Goal: Task Accomplishment & Management: Manage account settings

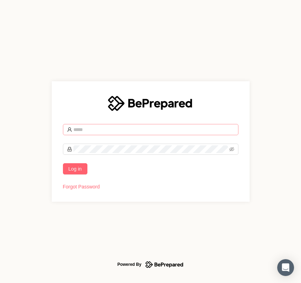
click at [107, 131] on input "text" at bounding box center [153, 130] width 161 height 8
click at [100, 135] on span at bounding box center [151, 129] width 176 height 11
click at [88, 129] on input "text" at bounding box center [153, 130] width 161 height 8
click at [0, 282] on com-1password-button at bounding box center [0, 283] width 0 height 0
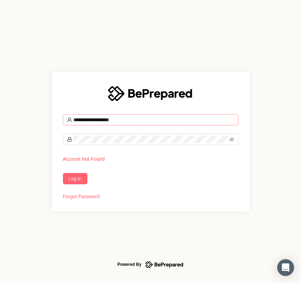
click at [127, 119] on input "**********" at bounding box center [153, 120] width 161 height 8
type input "**********"
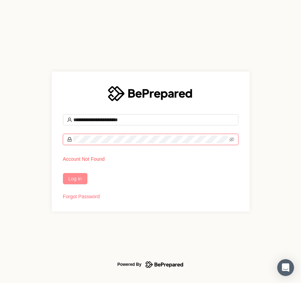
click at [69, 180] on span "Log in" at bounding box center [75, 178] width 13 height 8
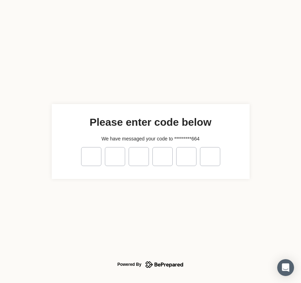
click at [79, 122] on div "Please enter code below" at bounding box center [151, 125] width 176 height 20
click at [218, 107] on div "Please enter code below We have messaged your code to *********664" at bounding box center [151, 141] width 198 height 75
click at [92, 157] on input "tel" at bounding box center [91, 156] width 20 height 19
type input "*"
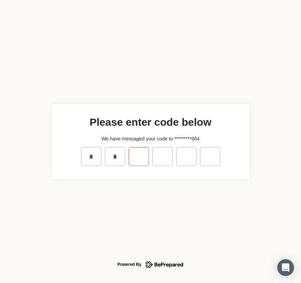
type input "*"
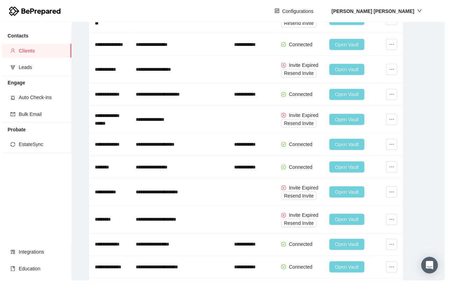
scroll to position [1845, 0]
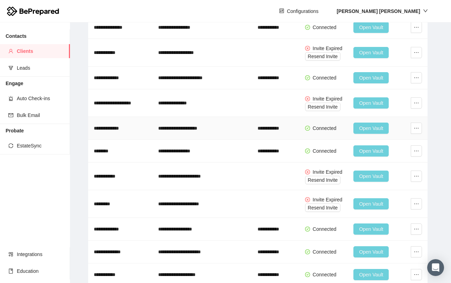
click at [301, 129] on span "Open Vault" at bounding box center [371, 128] width 24 height 8
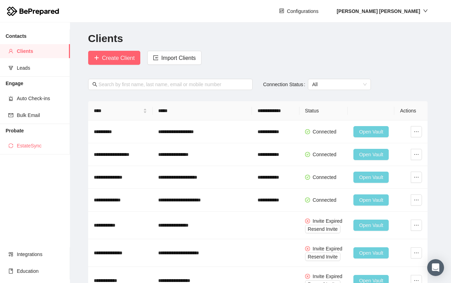
click at [30, 149] on span "EstateSync" at bounding box center [41, 145] width 48 height 14
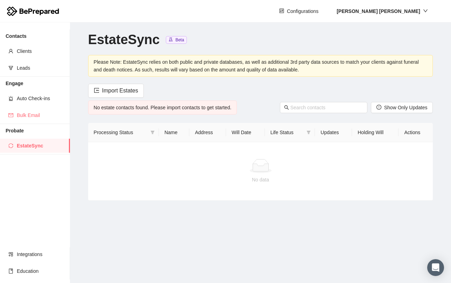
click at [34, 115] on span "Bulk Email" at bounding box center [41, 115] width 48 height 14
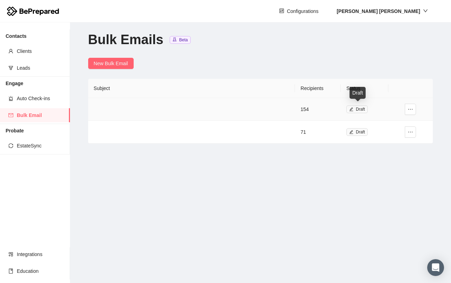
click at [354, 108] on span "Draft" at bounding box center [356, 109] width 21 height 8
click at [407, 110] on span "ellipsis" at bounding box center [410, 109] width 10 height 6
click at [22, 101] on span "Auto Check-ins" at bounding box center [41, 98] width 48 height 14
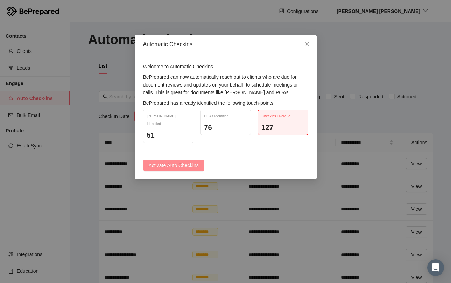
click at [193, 161] on span "Activate Auto Checkins" at bounding box center [174, 165] width 50 height 8
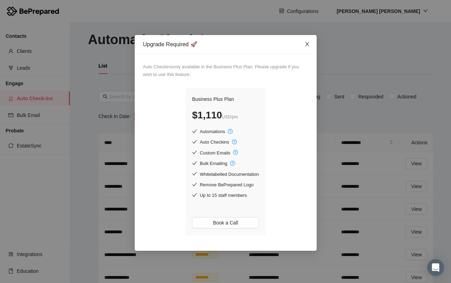
click at [306, 43] on icon "close" at bounding box center [307, 44] width 4 height 4
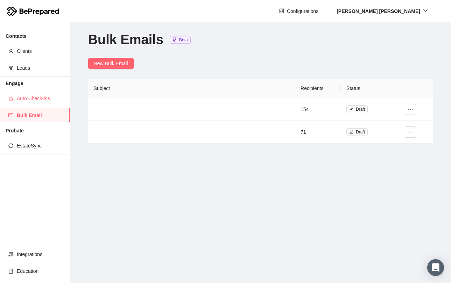
click at [26, 100] on span "Auto Check-ins" at bounding box center [41, 98] width 48 height 14
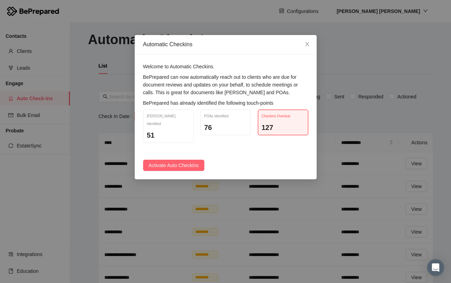
click at [171, 130] on div "51" at bounding box center [168, 135] width 43 height 11
click at [306, 43] on icon "close" at bounding box center [307, 44] width 4 height 4
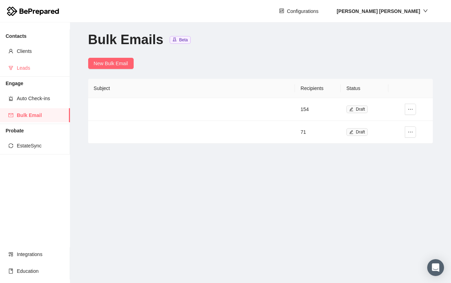
click at [24, 70] on span "Leads" at bounding box center [41, 68] width 48 height 14
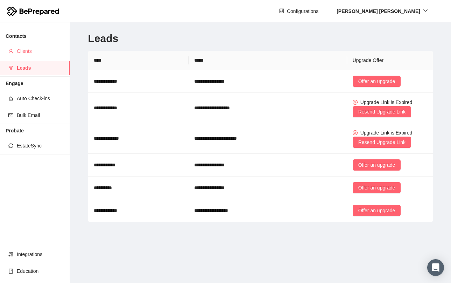
click at [33, 53] on span "Clients" at bounding box center [41, 51] width 48 height 14
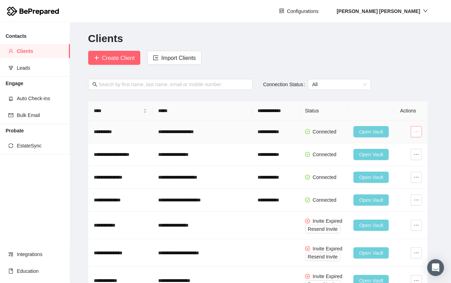
click at [418, 130] on icon "ellipsis" at bounding box center [416, 132] width 6 height 6
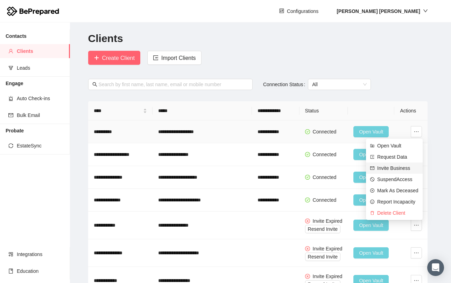
click at [396, 167] on span "Invite Business" at bounding box center [397, 168] width 41 height 8
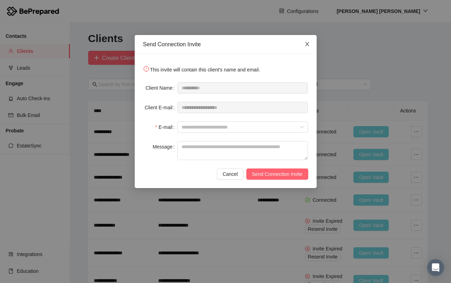
click at [308, 46] on icon "close" at bounding box center [307, 44] width 6 height 6
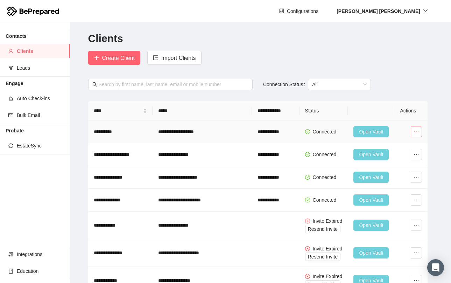
click at [419, 131] on icon "ellipsis" at bounding box center [416, 132] width 6 height 6
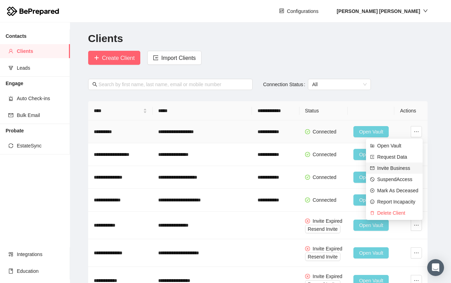
click at [393, 163] on li "Invite Business" at bounding box center [394, 167] width 57 height 11
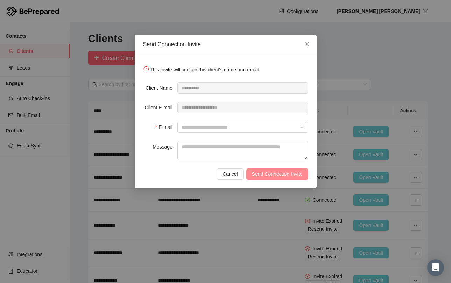
click at [264, 175] on span "Send Connection Invite" at bounding box center [277, 174] width 51 height 8
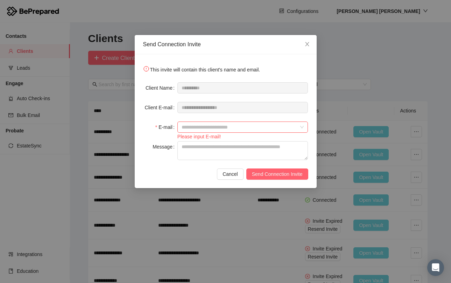
click at [219, 128] on input "E-mail" at bounding box center [239, 127] width 117 height 10
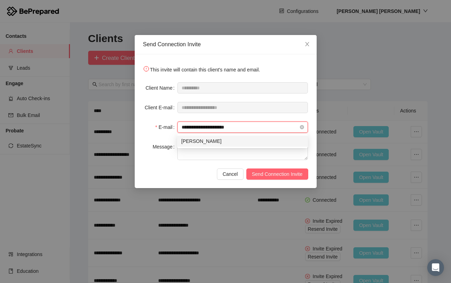
type input "**********"
click at [149, 134] on div "E-mail" at bounding box center [160, 131] width 34 height 20
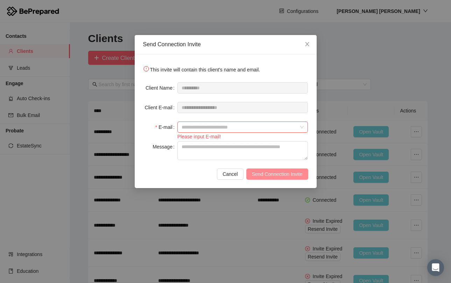
click at [269, 177] on span "Send Connection Invite" at bounding box center [277, 174] width 51 height 8
click at [223, 128] on input "E-mail" at bounding box center [239, 127] width 117 height 10
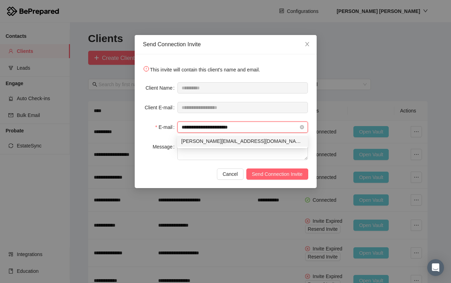
type input "**********"
click at [221, 141] on div "steve@parrbusinesslaw.com" at bounding box center [242, 141] width 122 height 8
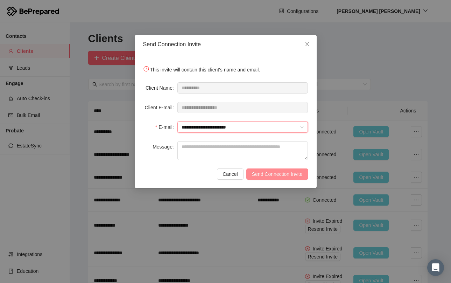
click at [267, 174] on span "Send Connection Invite" at bounding box center [277, 174] width 51 height 8
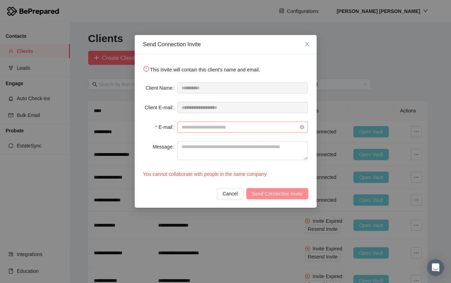
click at [218, 126] on span "**********" at bounding box center [242, 127] width 122 height 10
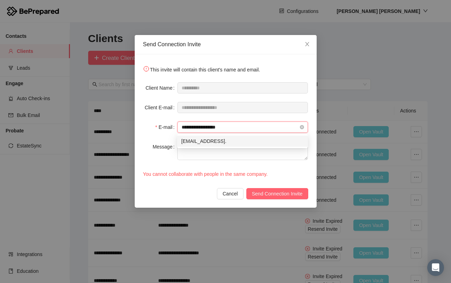
type input "**********"
click at [214, 143] on div "steveaparr@gmail.com" at bounding box center [242, 141] width 122 height 8
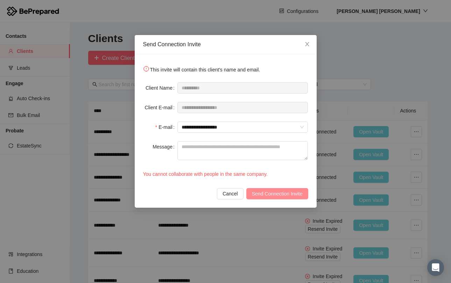
click at [279, 194] on span "Send Connection Invite" at bounding box center [277, 194] width 51 height 8
click at [206, 130] on span "**********" at bounding box center [242, 127] width 122 height 10
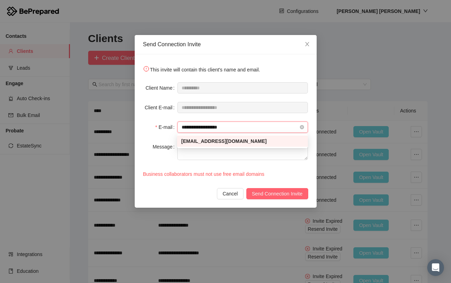
click at [206, 130] on span "**********" at bounding box center [242, 127] width 122 height 10
drag, startPoint x: 229, startPoint y: 127, endPoint x: 166, endPoint y: 128, distance: 62.9
click at [167, 128] on div "**********" at bounding box center [225, 126] width 165 height 11
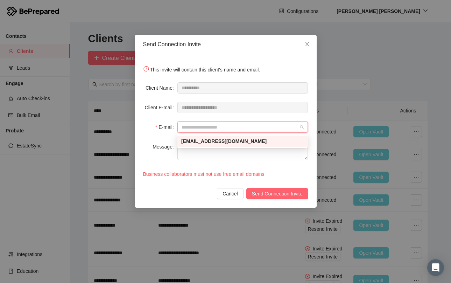
type input "*"
click at [309, 42] on span "Close" at bounding box center [307, 44] width 19 height 19
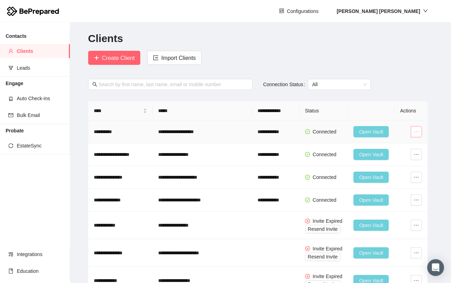
click at [419, 133] on icon "ellipsis" at bounding box center [416, 132] width 6 height 6
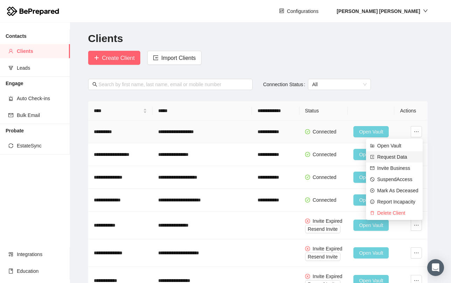
click at [392, 158] on span "Request Data" at bounding box center [397, 157] width 41 height 8
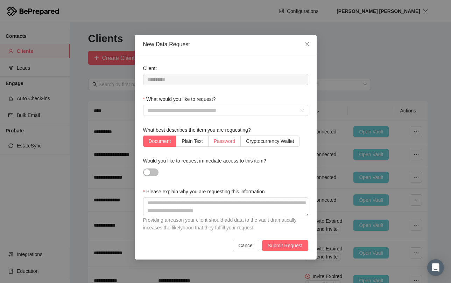
click at [226, 146] on label "Password" at bounding box center [224, 140] width 32 height 11
click at [208, 143] on input "Password" at bounding box center [208, 143] width 0 height 0
click at [191, 114] on input "What would you like to request?" at bounding box center [223, 110] width 152 height 10
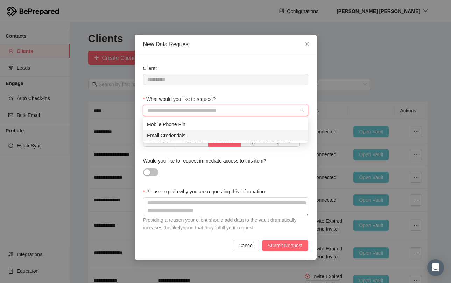
click at [164, 137] on div "Email Credentials" at bounding box center [225, 135] width 157 height 8
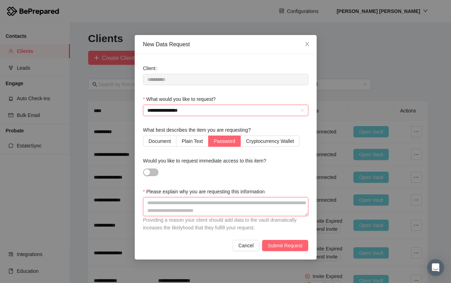
click at [206, 203] on textarea "Please explain why you are requesting this information" at bounding box center [225, 206] width 165 height 19
click at [155, 170] on button "Would you like to request immediate access to this item?" at bounding box center [150, 172] width 15 height 8
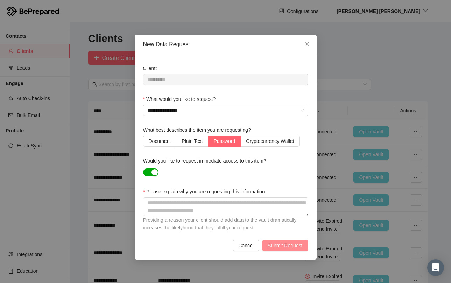
click at [296, 243] on span "Submit Request" at bounding box center [284, 245] width 35 height 8
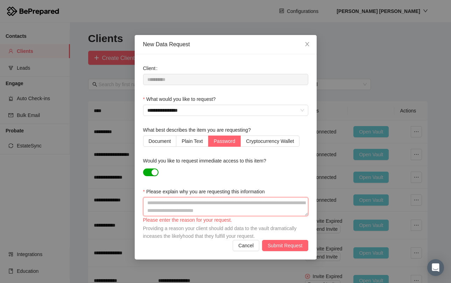
click at [239, 200] on textarea "Please explain why you are requesting this information" at bounding box center [225, 206] width 165 height 19
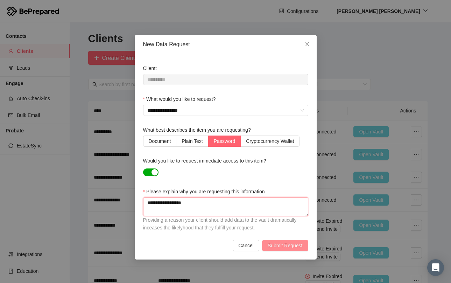
type textarea "**********"
click at [287, 248] on span "Submit Request" at bounding box center [284, 245] width 35 height 8
